Goal: Task Accomplishment & Management: Use online tool/utility

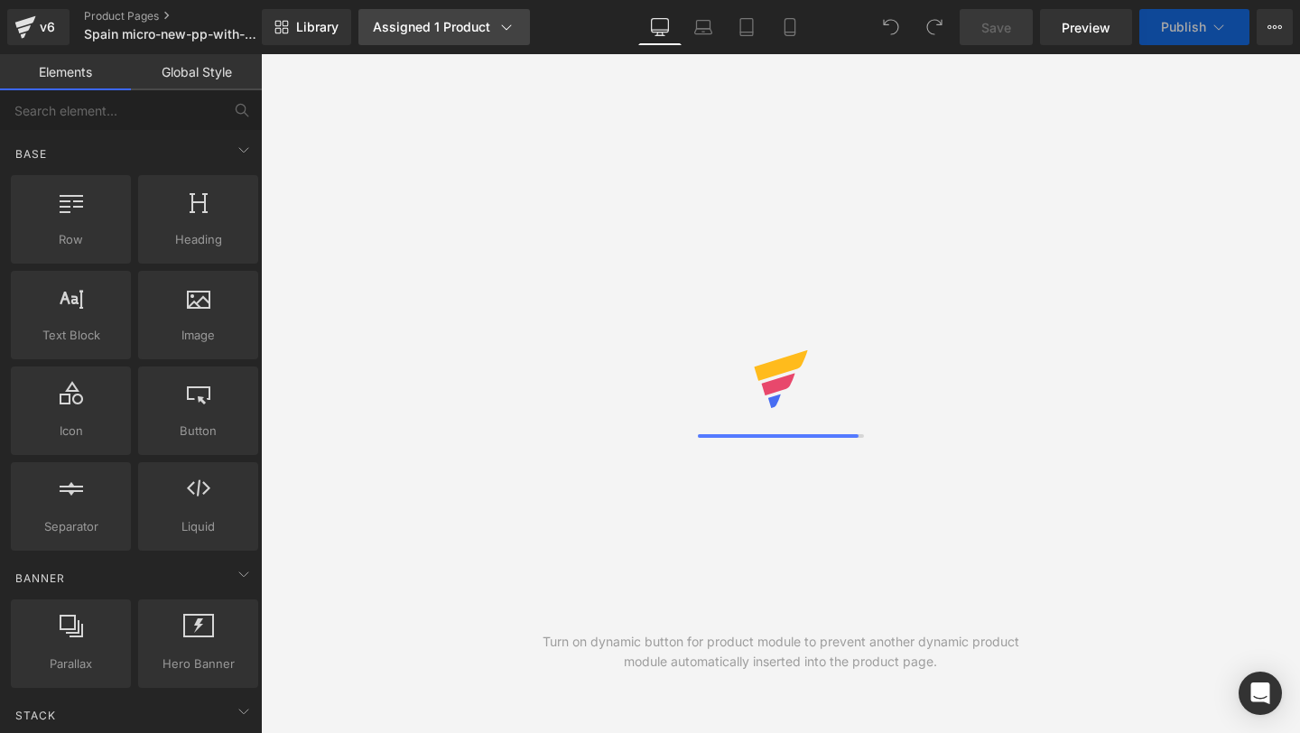
click at [431, 32] on div "Assigned 1 Product" at bounding box center [444, 27] width 143 height 18
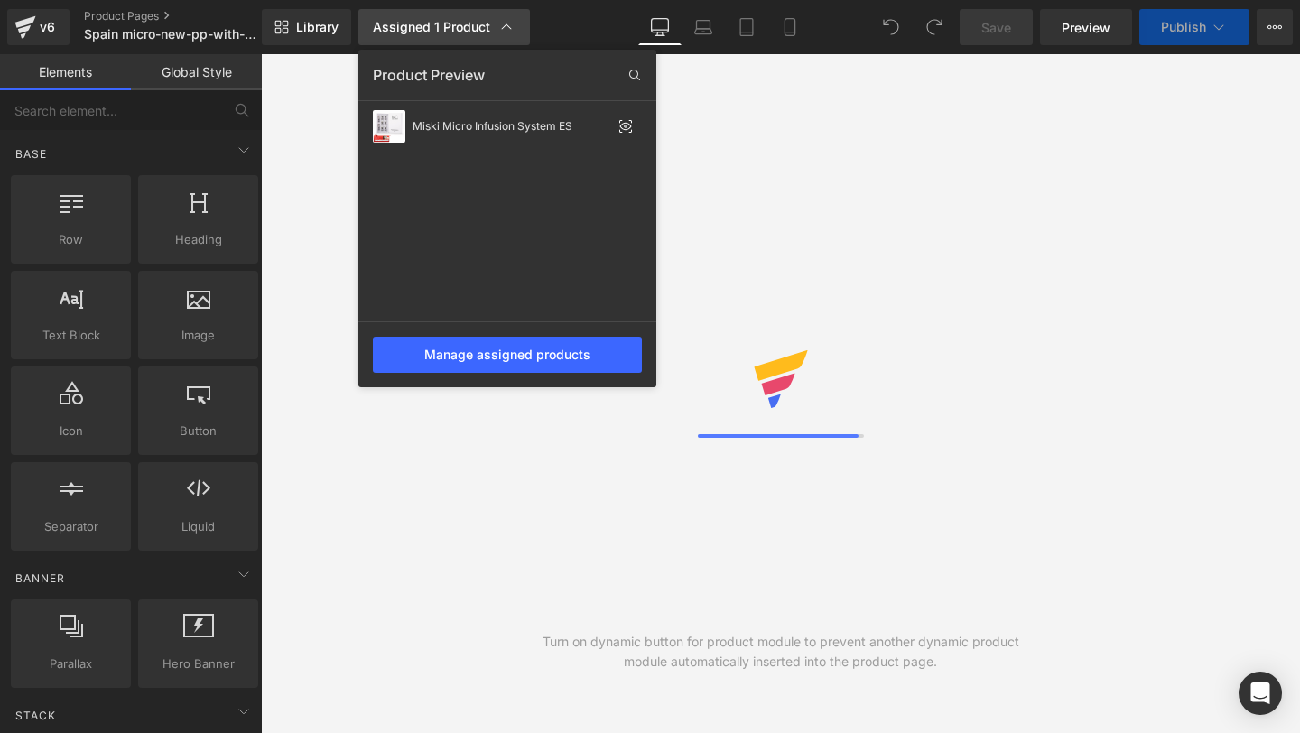
click at [431, 33] on div "Assigned 1 Product" at bounding box center [444, 27] width 143 height 18
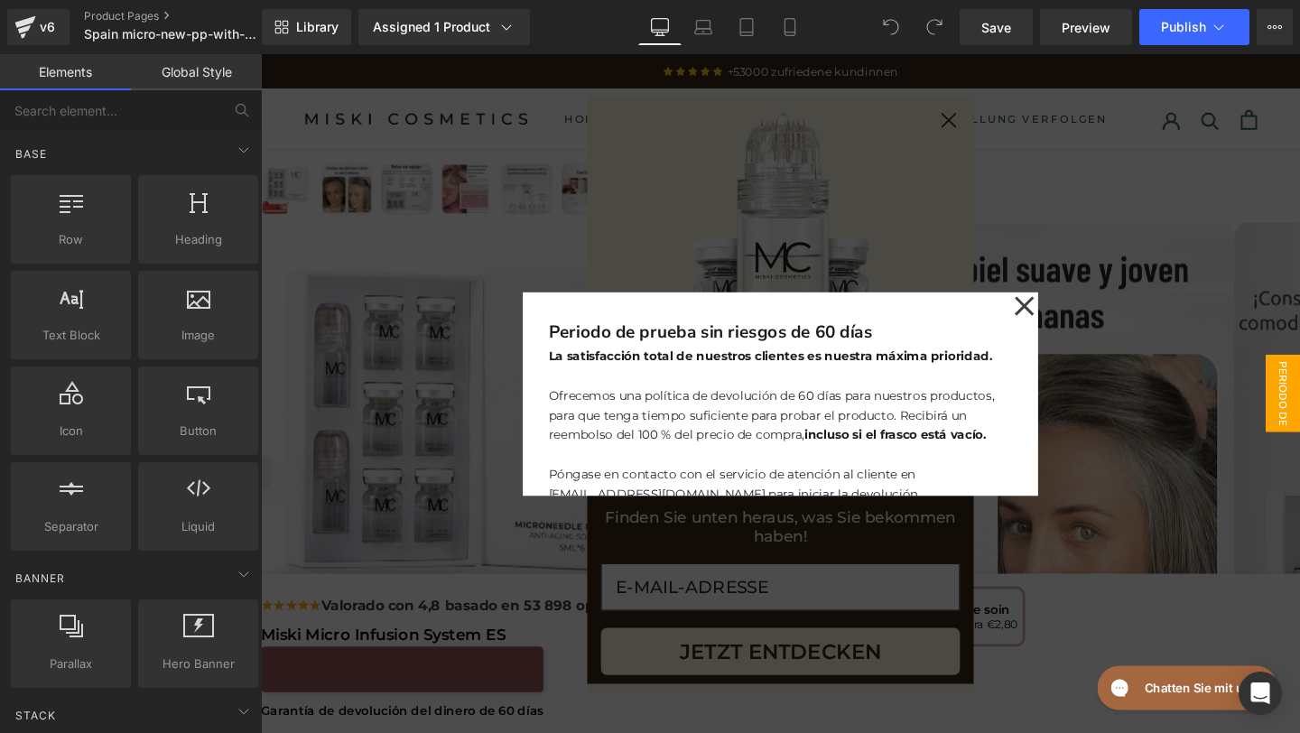
click at [1072, 321] on icon at bounding box center [1064, 319] width 22 height 90
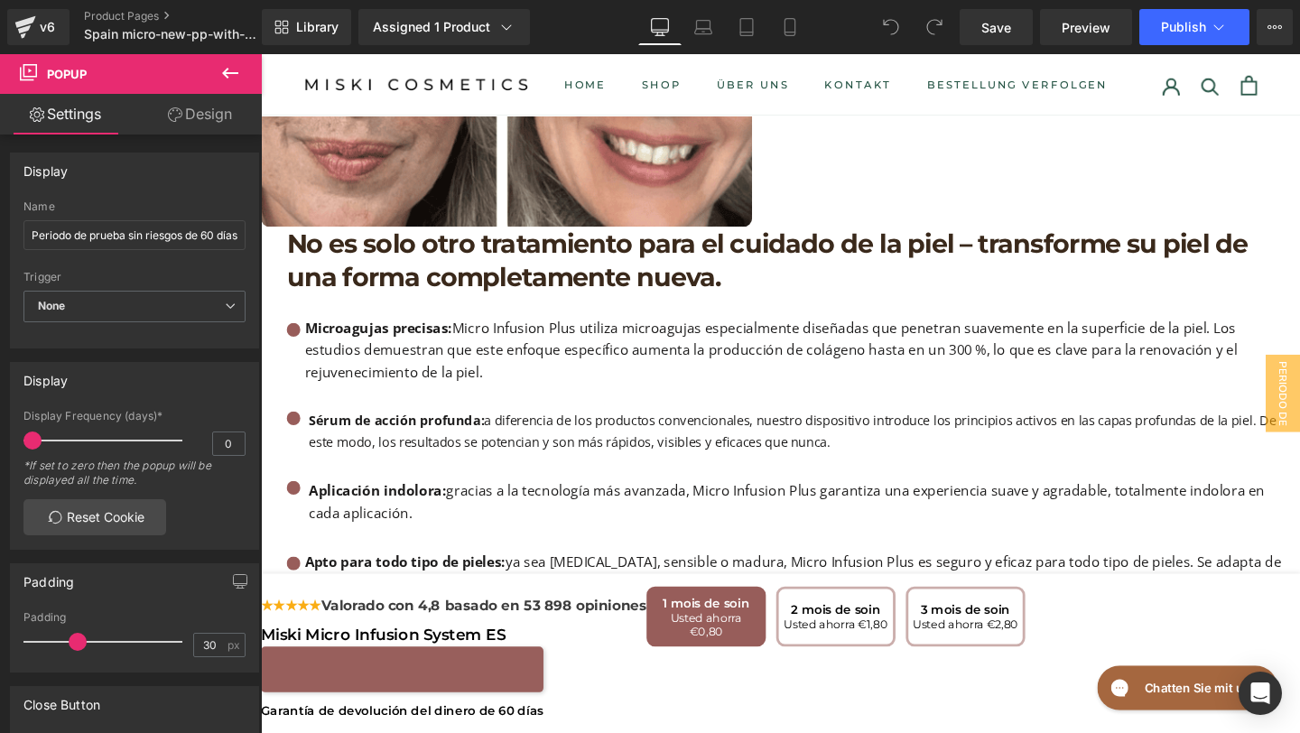
scroll to position [3560, 0]
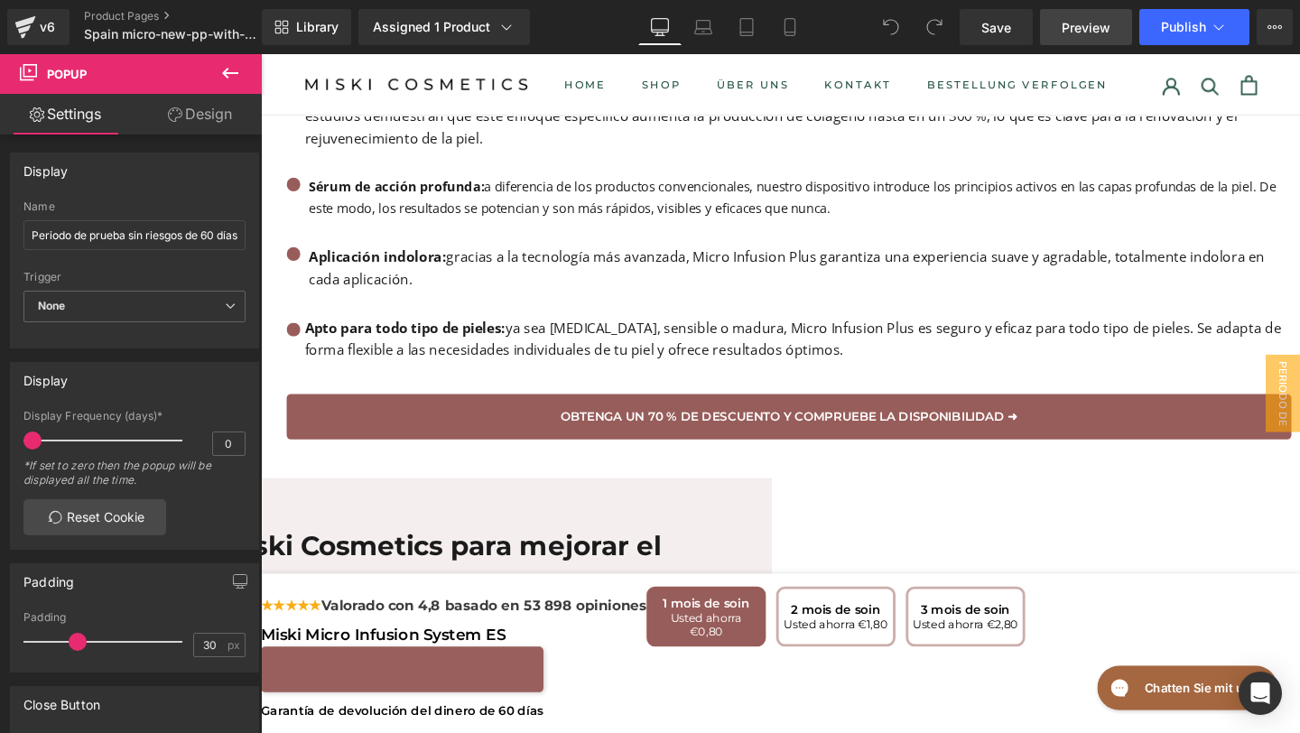
click at [1086, 22] on span "Preview" at bounding box center [1086, 27] width 49 height 19
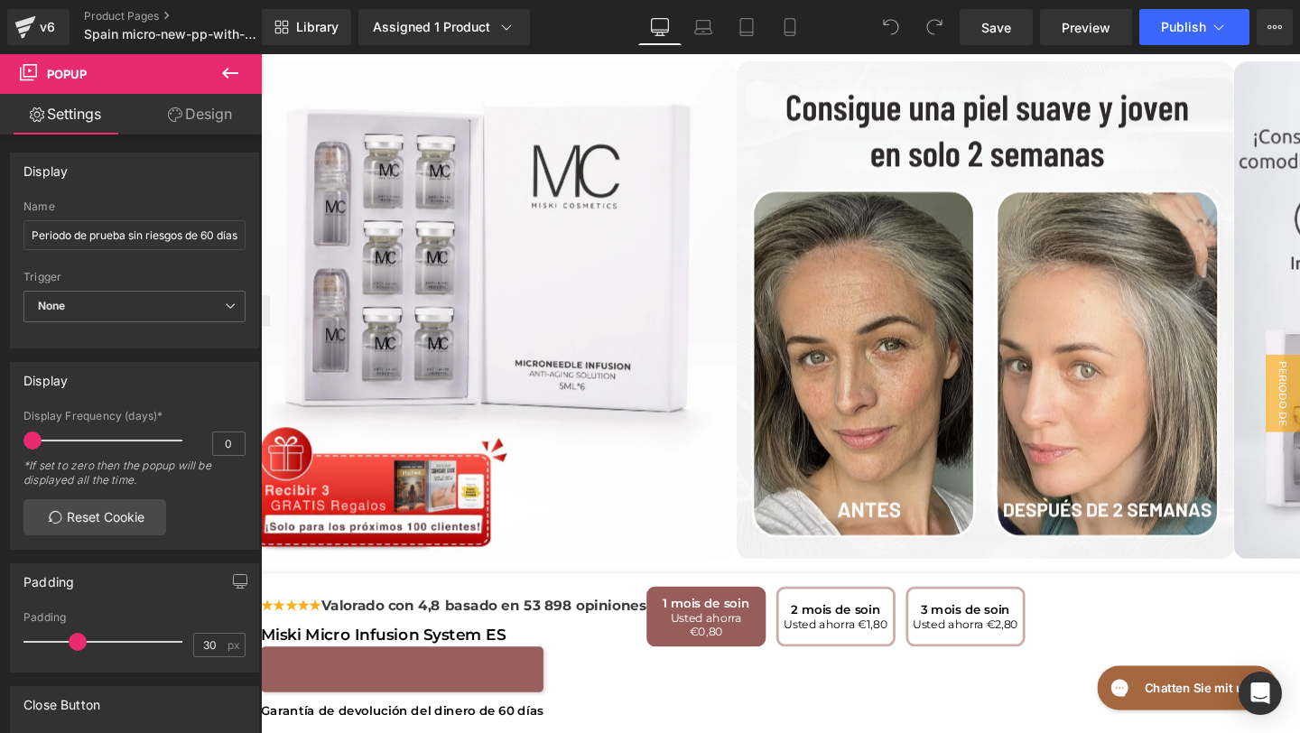
scroll to position [212, 0]
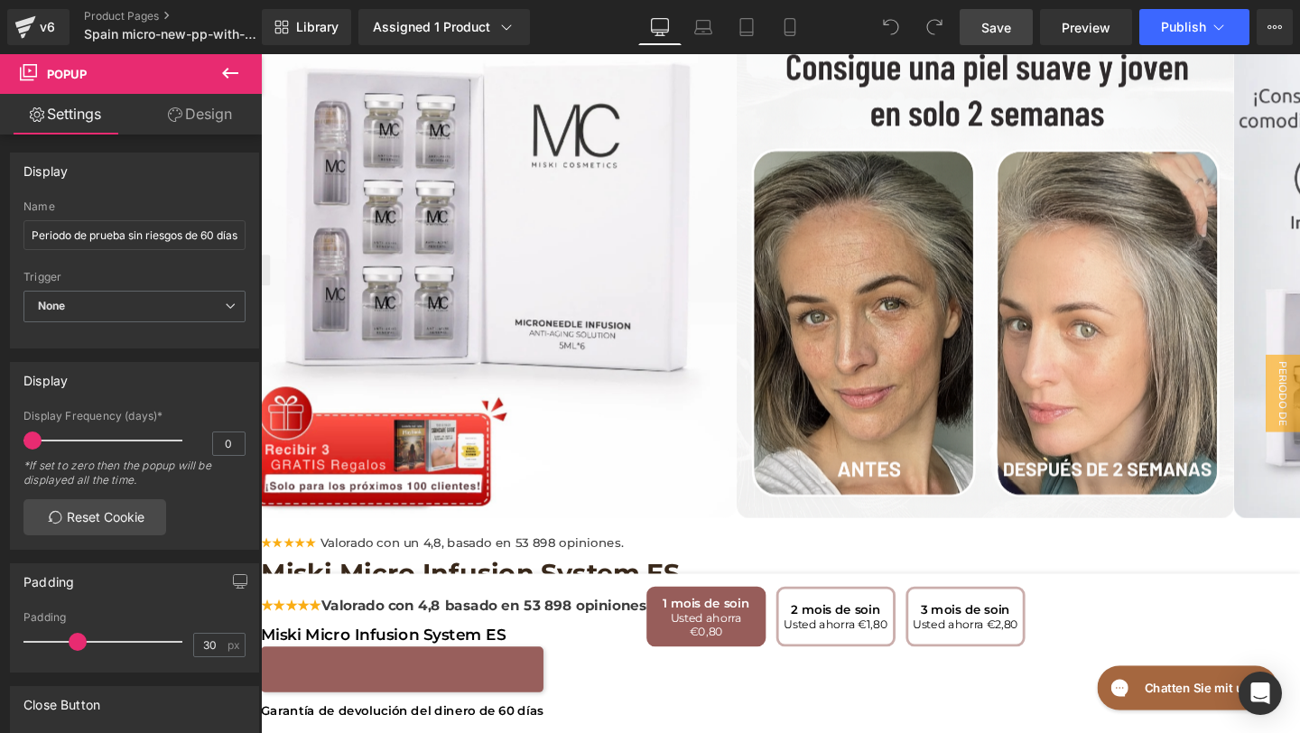
drag, startPoint x: 1008, startPoint y: 37, endPoint x: 493, endPoint y: 425, distance: 644.7
click at [1008, 37] on link "Save" at bounding box center [996, 27] width 73 height 36
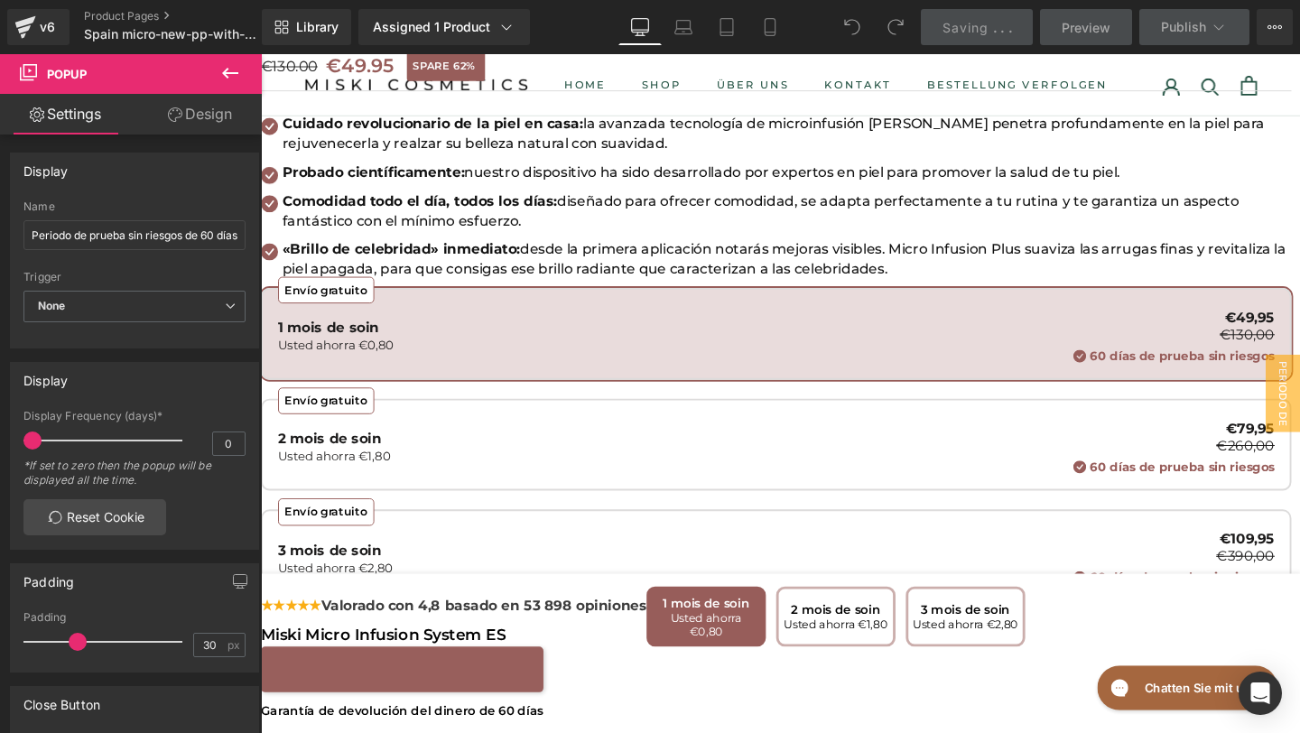
scroll to position [813, 0]
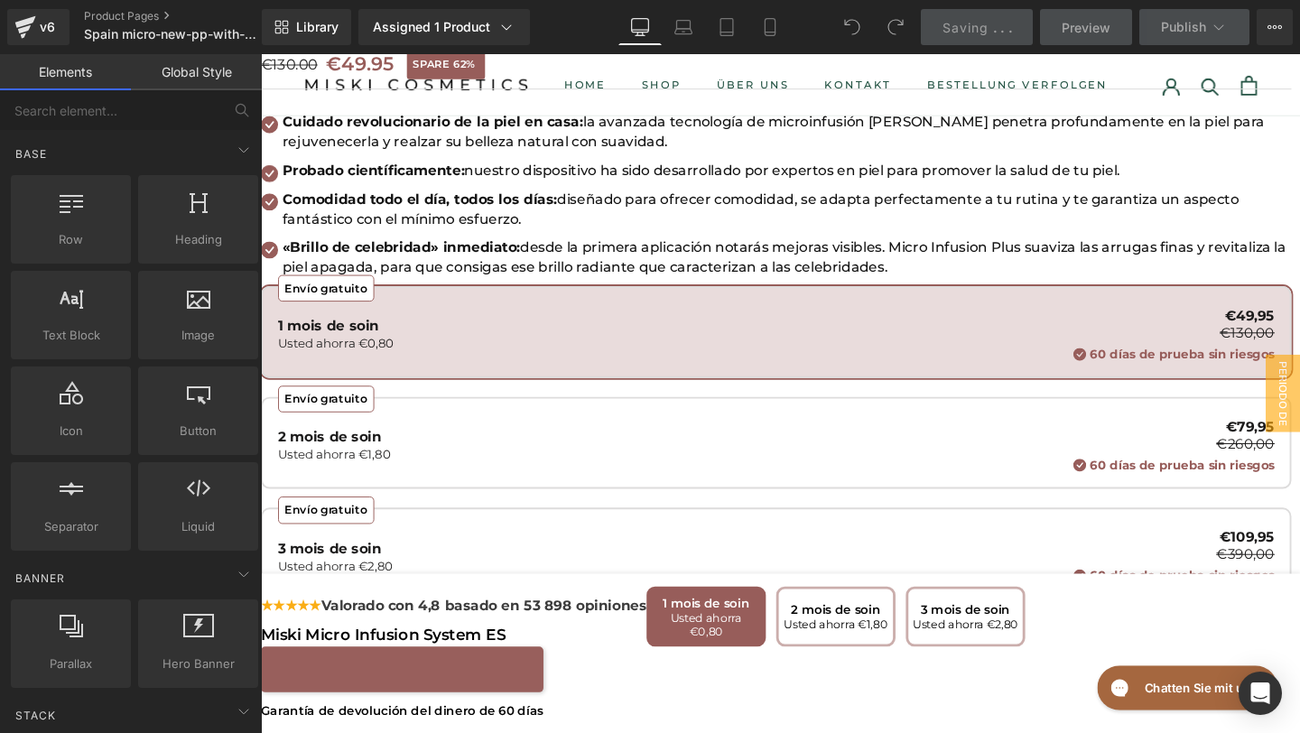
click at [261, 646] on span at bounding box center [261, 646] width 0 height 0
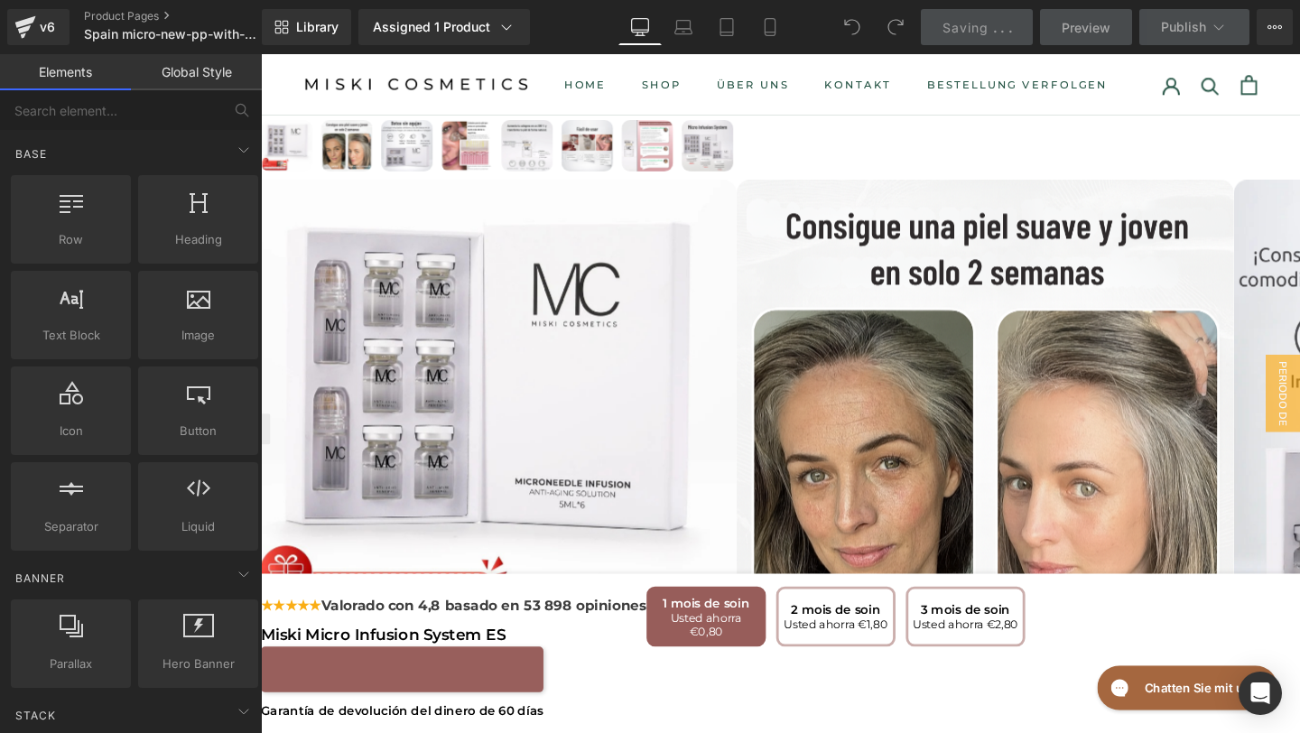
scroll to position [0, 0]
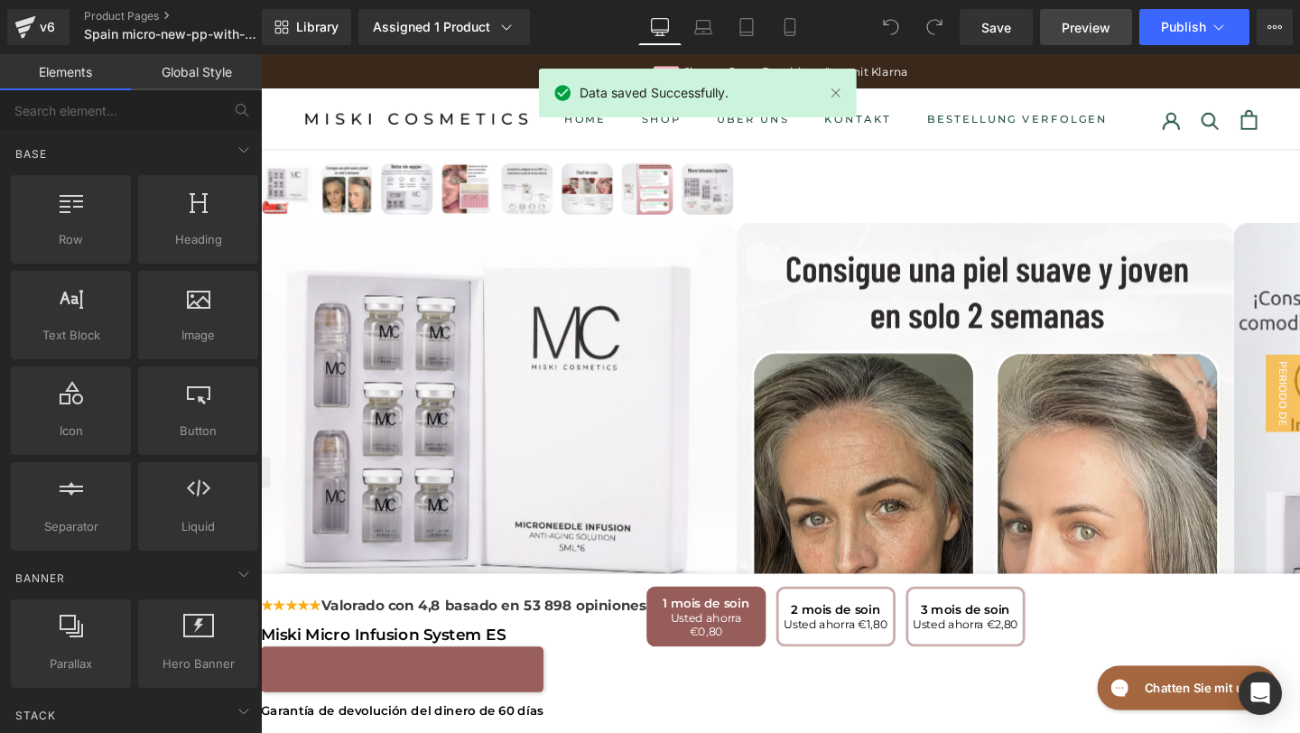
click at [1098, 28] on span "Preview" at bounding box center [1086, 27] width 49 height 19
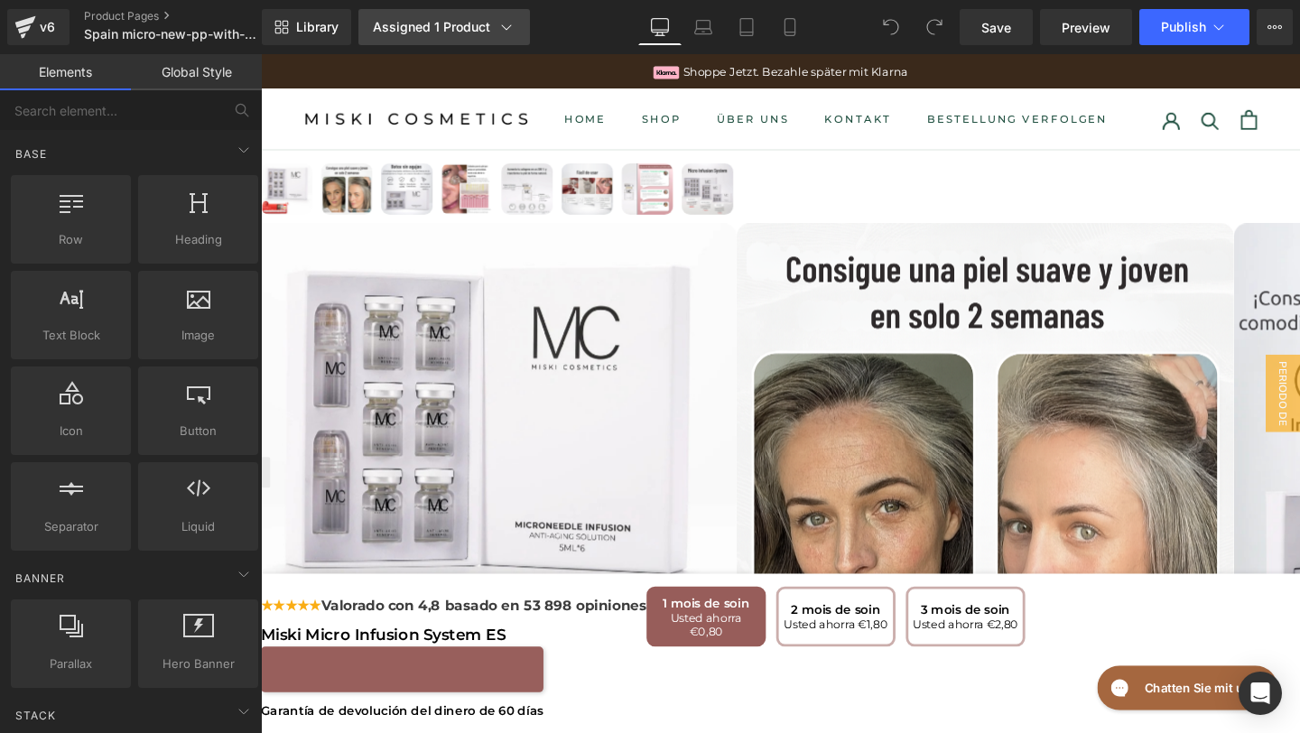
click at [442, 40] on link "Assigned 1 Product" at bounding box center [444, 27] width 172 height 36
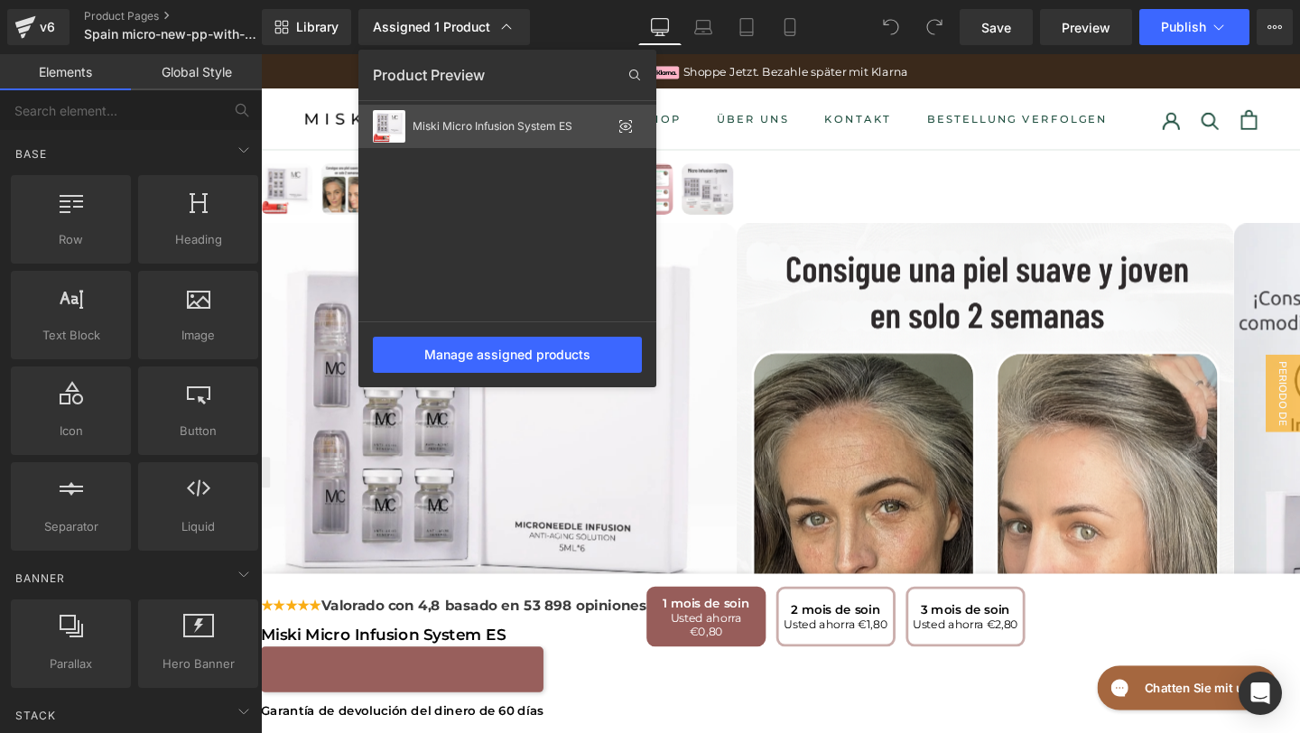
click at [462, 126] on div "Miski Micro Infusion System ES" at bounding box center [512, 126] width 199 height 13
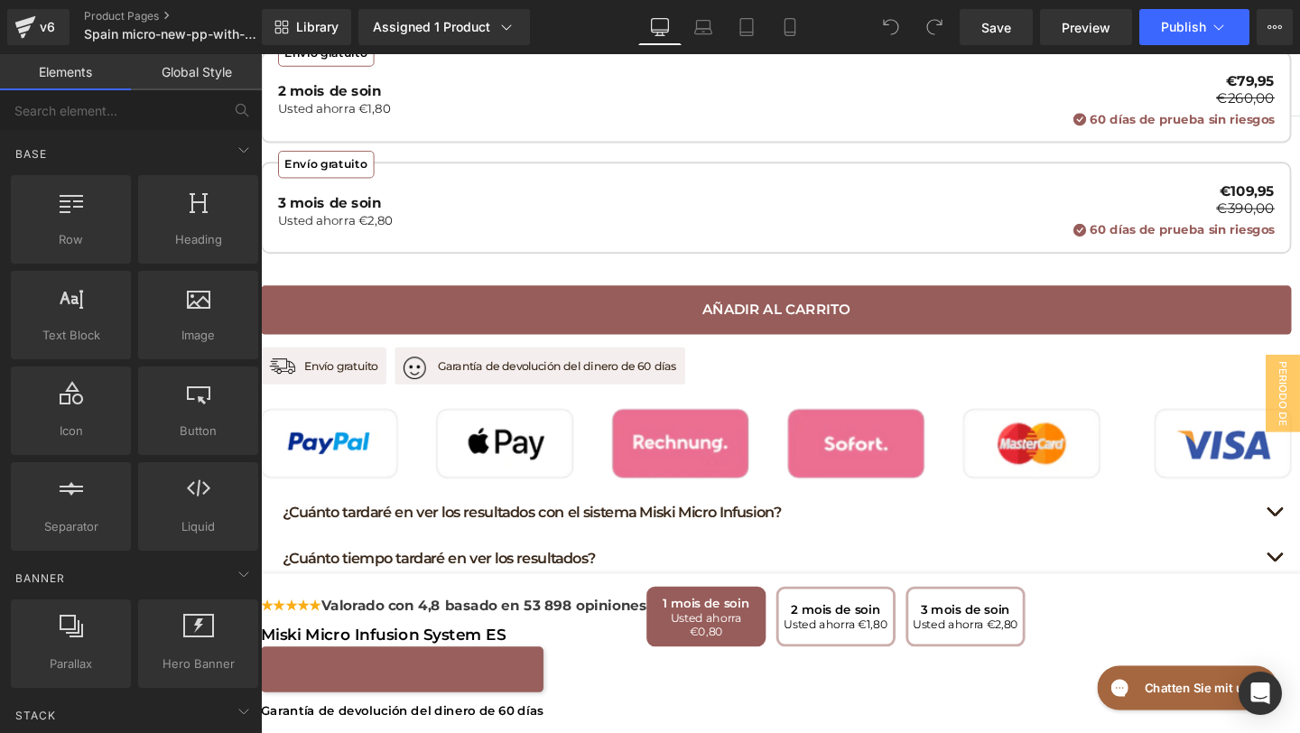
scroll to position [1168, 0]
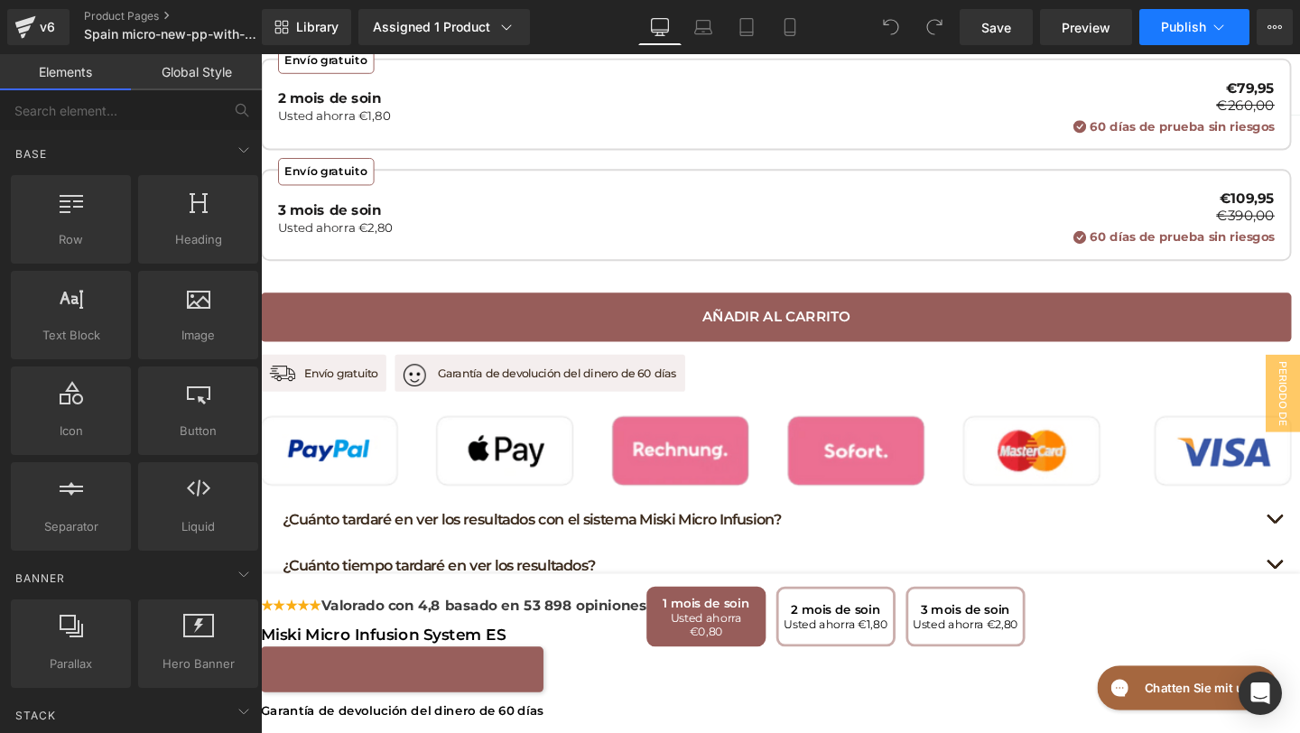
click at [1193, 29] on span "Publish" at bounding box center [1183, 27] width 45 height 14
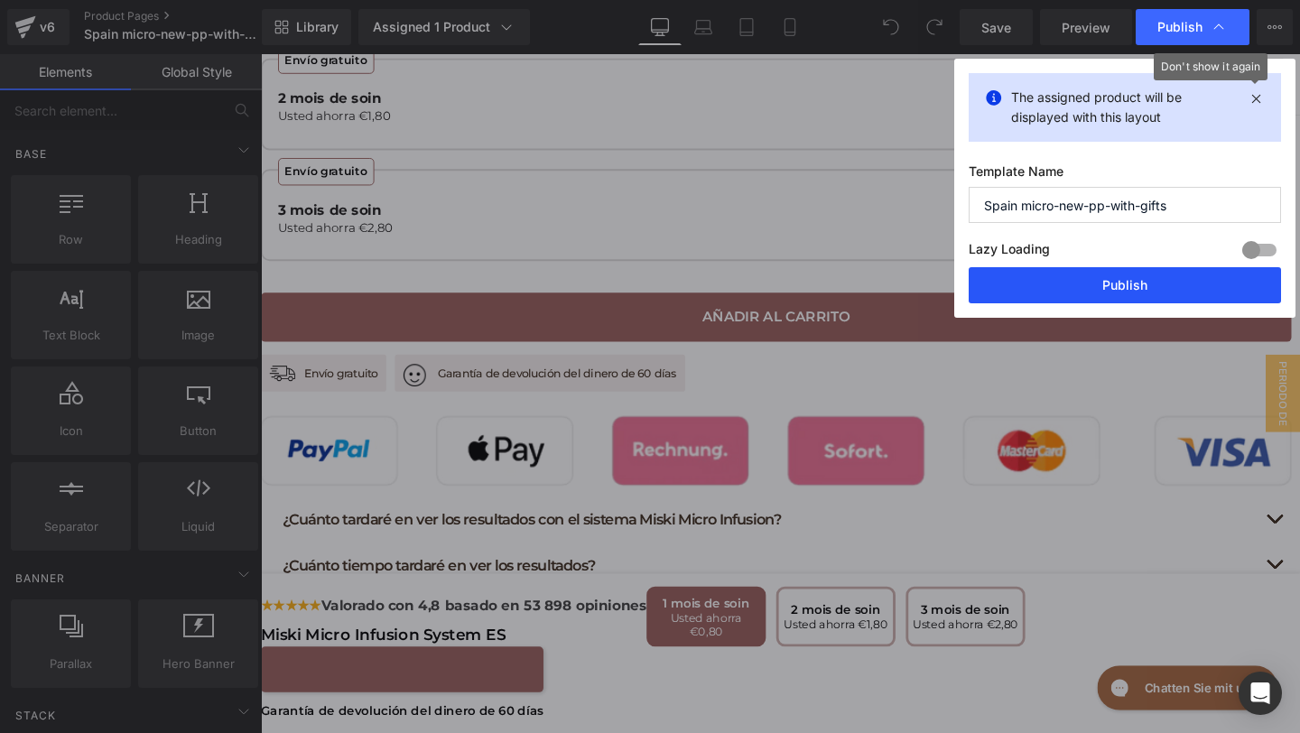
click at [1075, 284] on button "Publish" at bounding box center [1125, 285] width 312 height 36
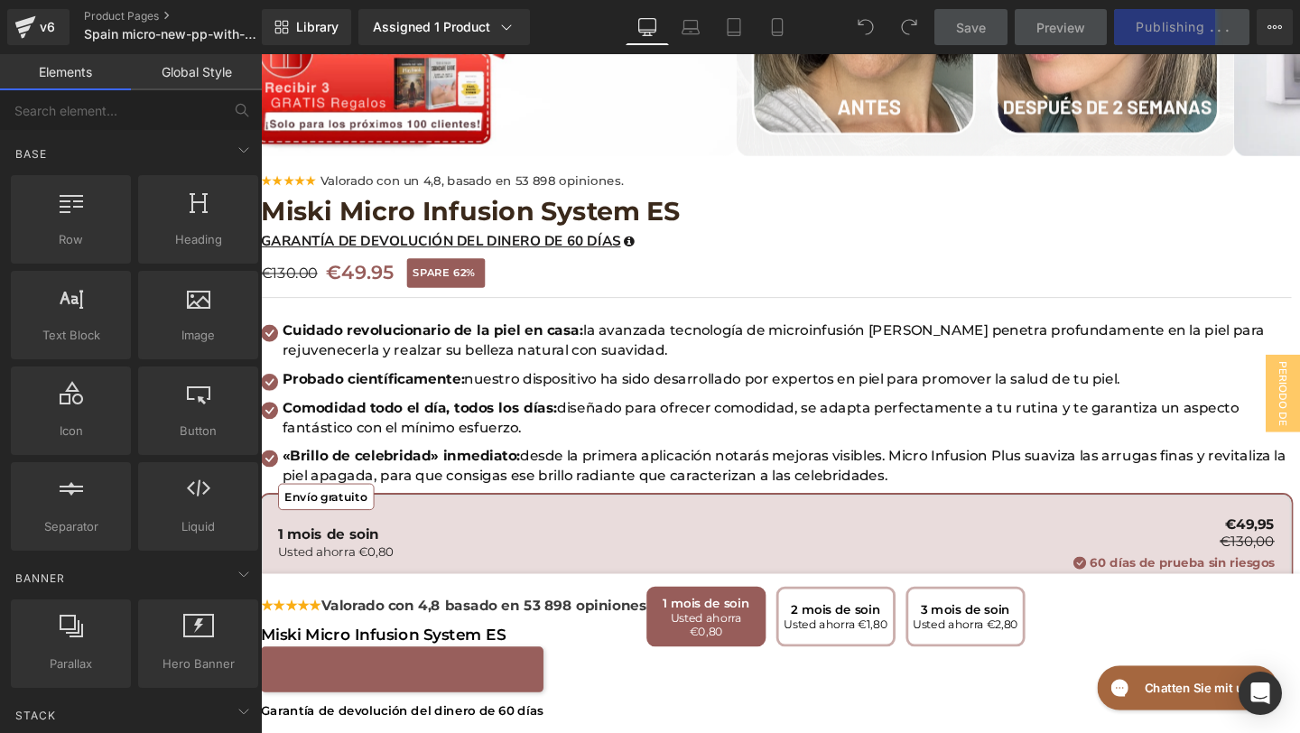
scroll to position [0, 0]
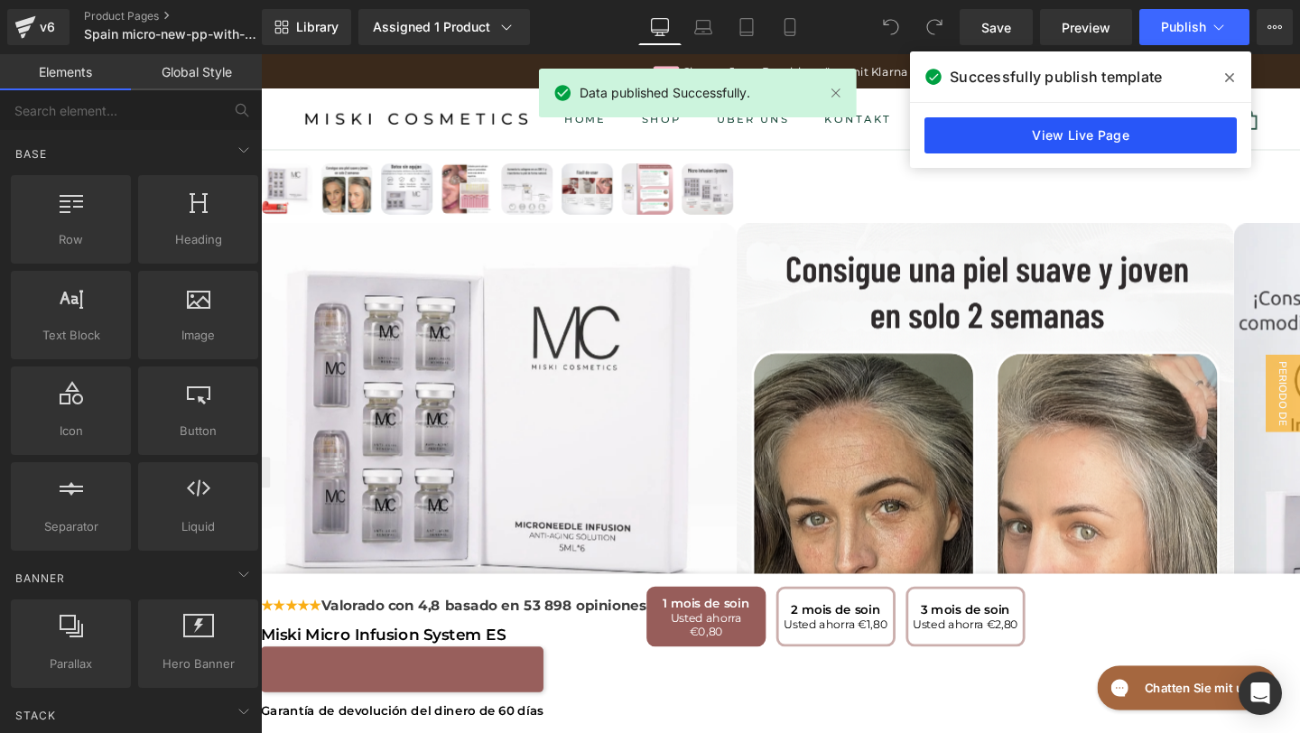
click at [1044, 141] on link "View Live Page" at bounding box center [1081, 135] width 312 height 36
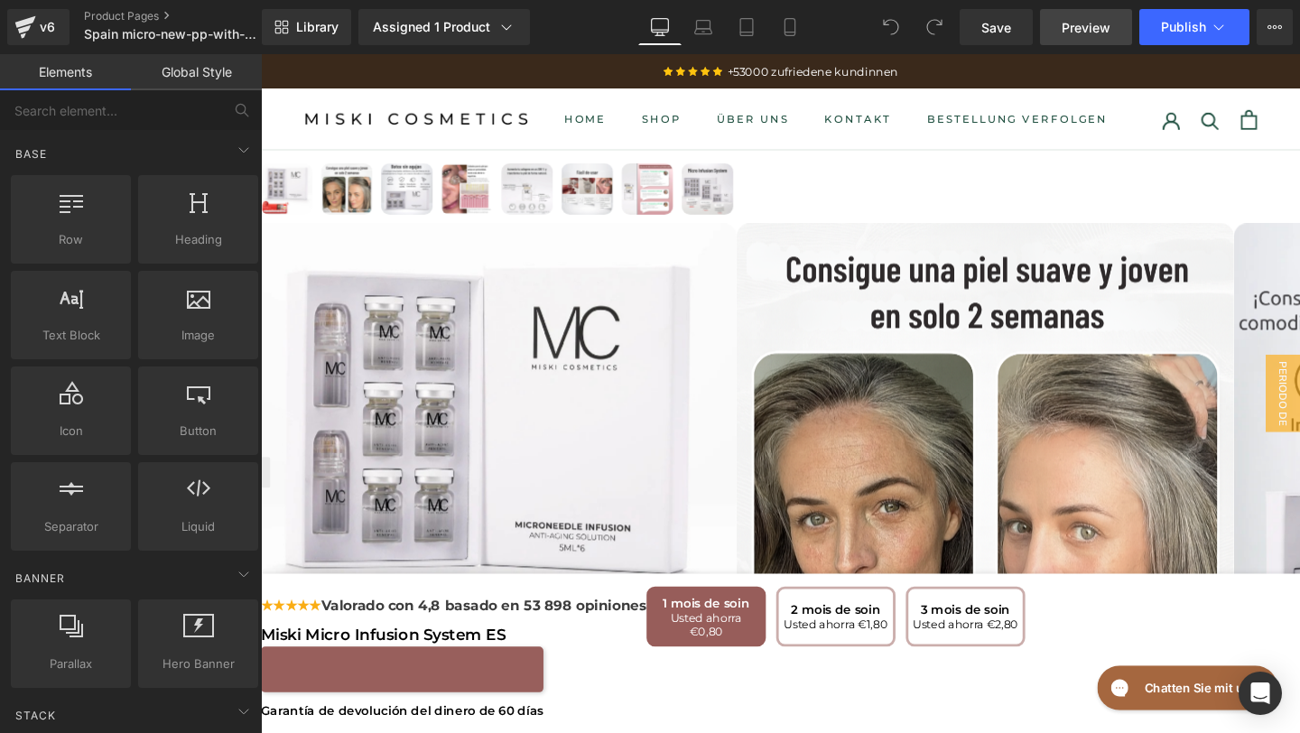
click at [1076, 25] on span "Preview" at bounding box center [1086, 27] width 49 height 19
click at [37, 27] on div "v6" at bounding box center [47, 26] width 23 height 23
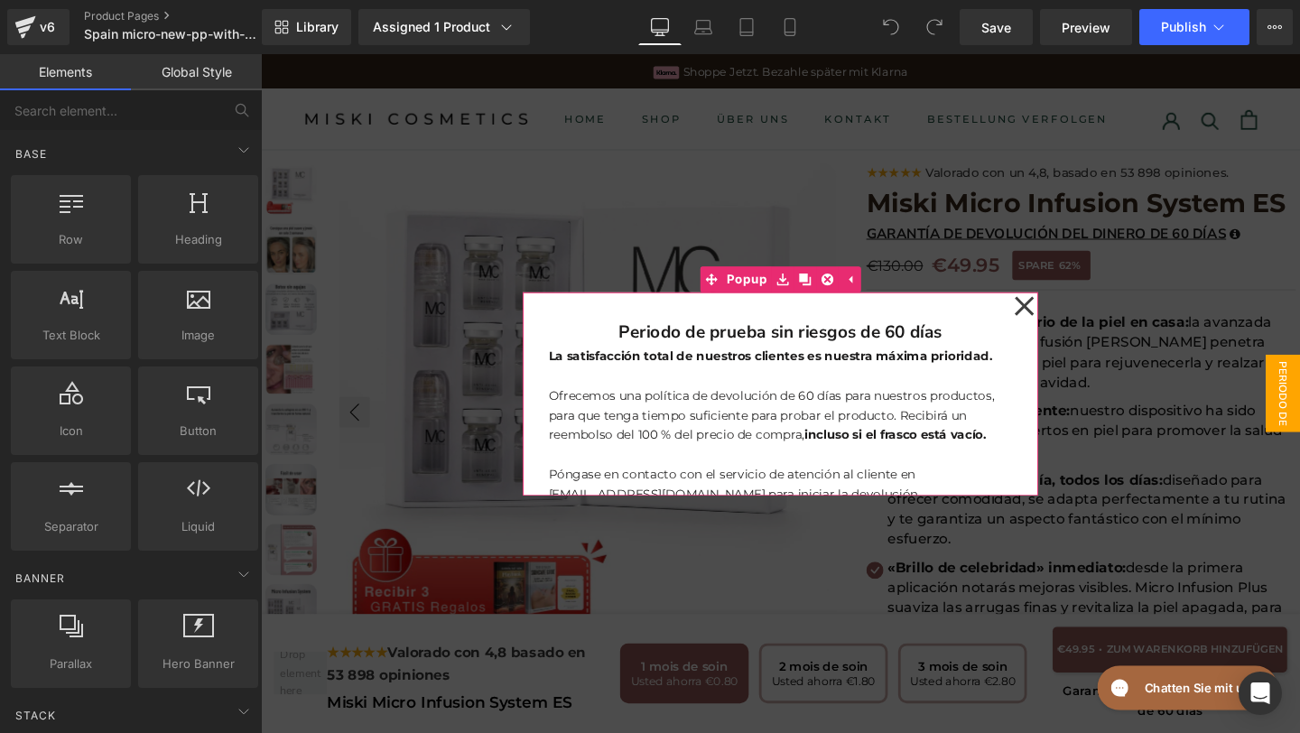
click at [1060, 321] on icon at bounding box center [1064, 319] width 20 height 20
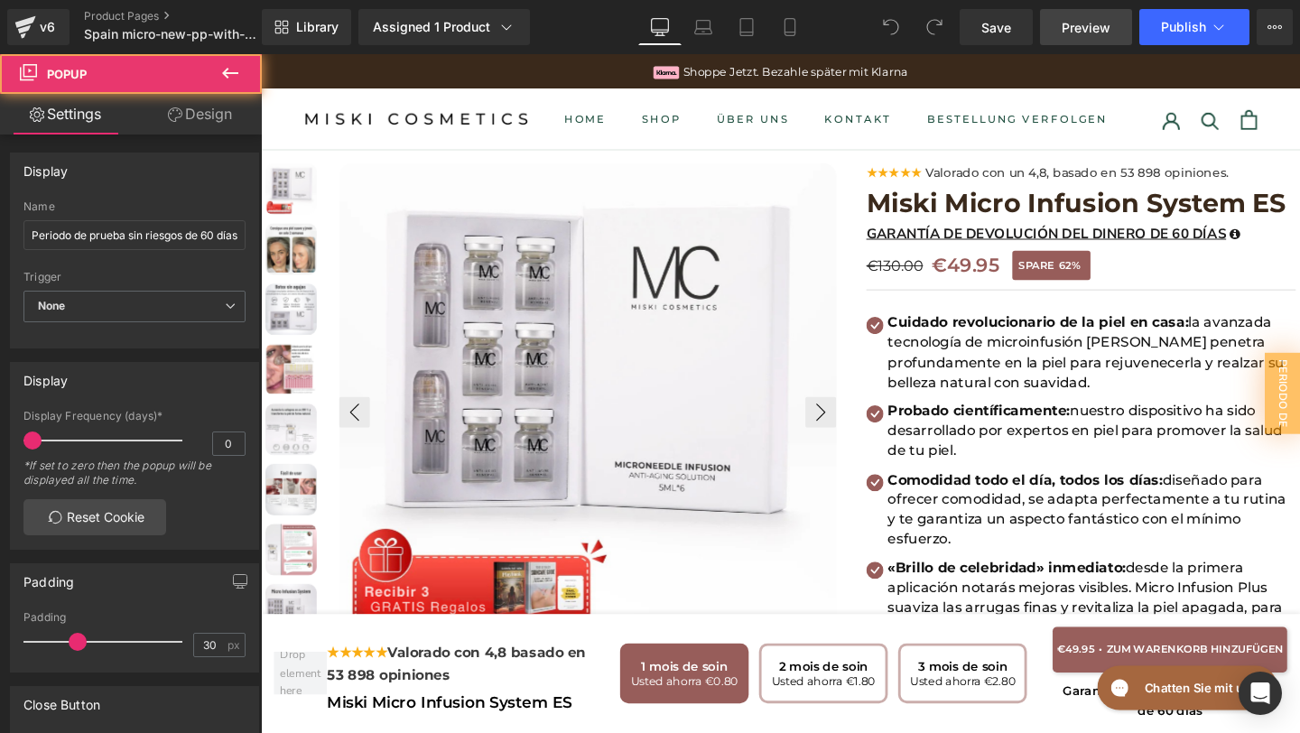
click at [1112, 32] on link "Preview" at bounding box center [1086, 27] width 92 height 36
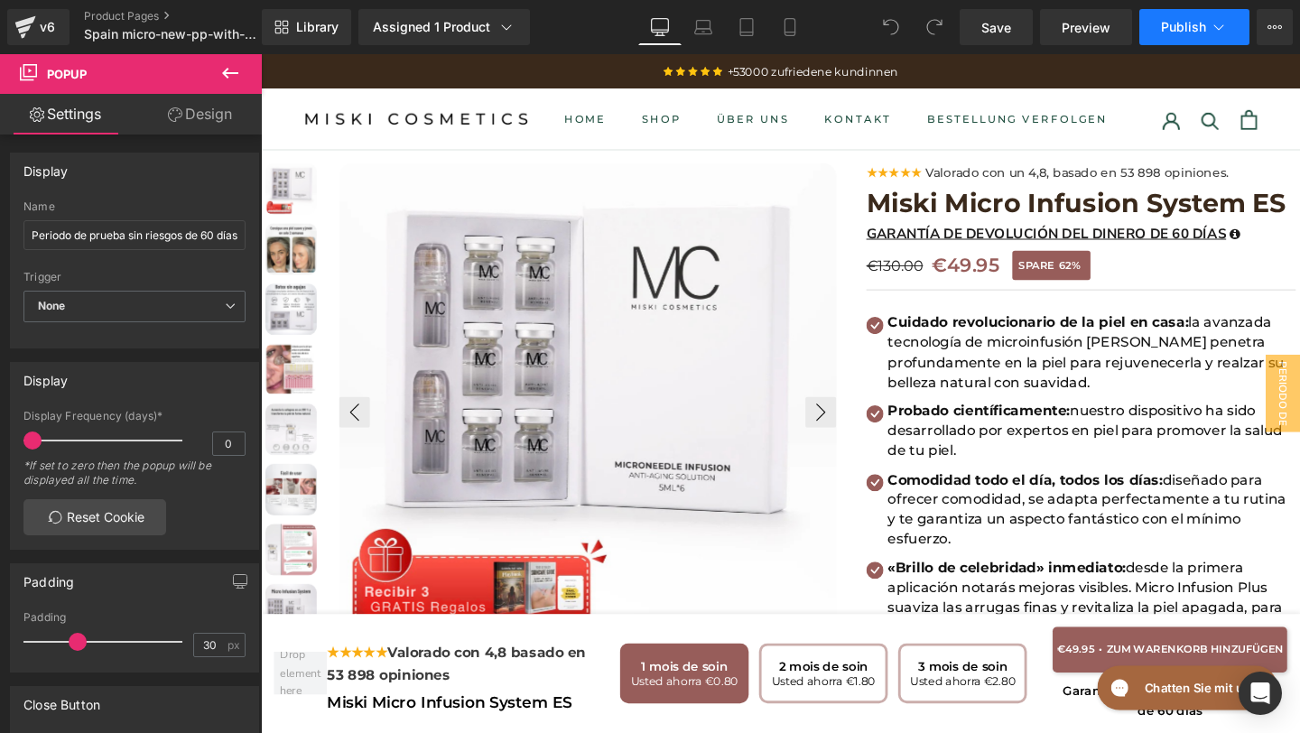
click at [1207, 23] on button "Publish" at bounding box center [1194, 27] width 110 height 36
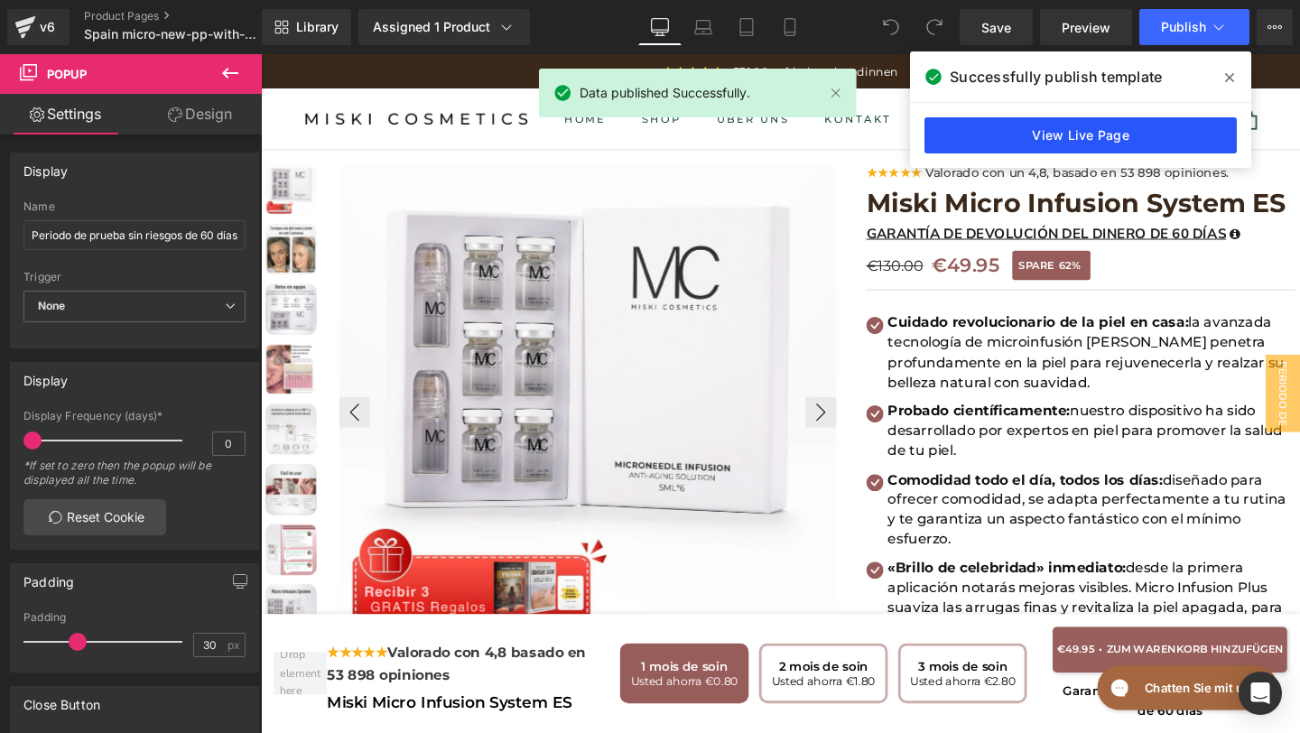
click at [1154, 124] on link "View Live Page" at bounding box center [1081, 135] width 312 height 36
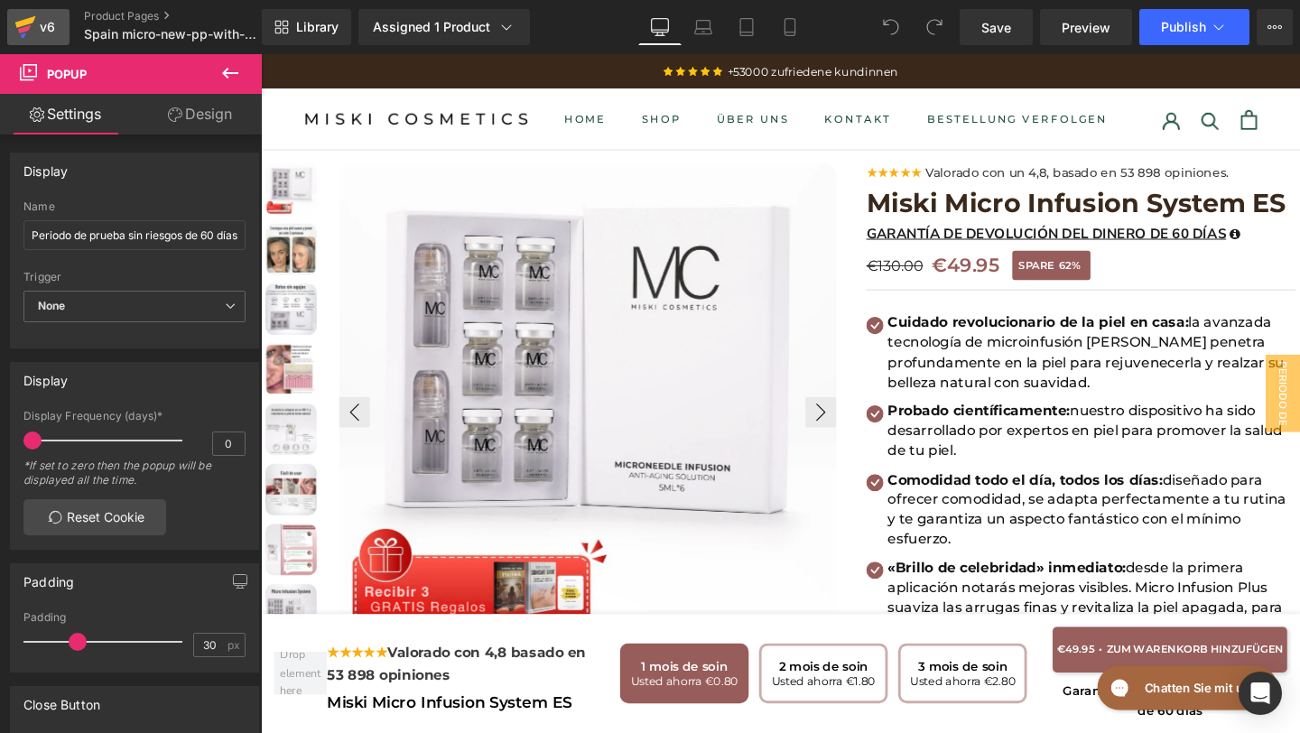
click at [40, 26] on div "v6" at bounding box center [47, 26] width 23 height 23
